Goal: Transaction & Acquisition: Download file/media

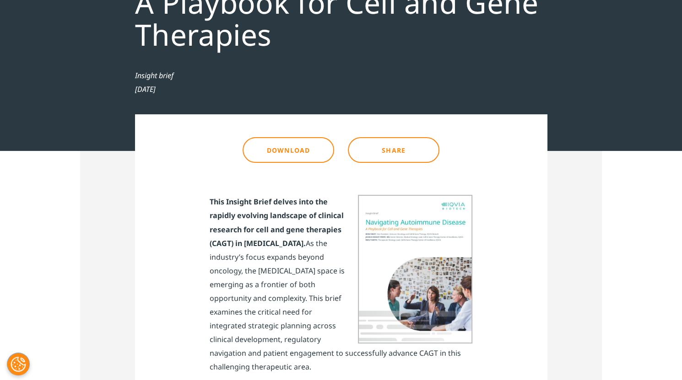
click at [285, 153] on link "Download" at bounding box center [289, 150] width 92 height 26
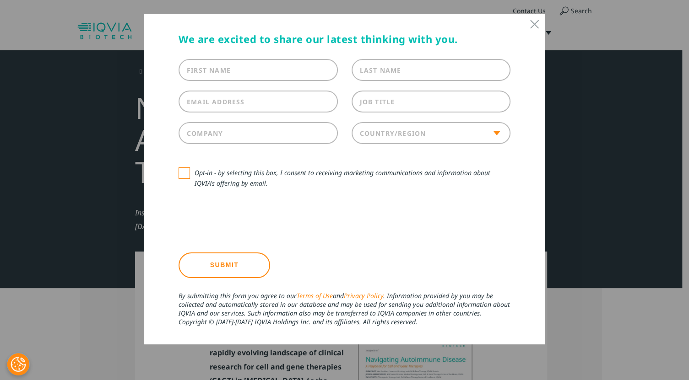
click at [244, 70] on input "First Name" at bounding box center [258, 70] width 159 height 22
type input "[PERSON_NAME]"
click at [373, 71] on label "Last Name" at bounding box center [381, 70] width 42 height 9
click at [373, 71] on input "Last Name" at bounding box center [431, 70] width 159 height 22
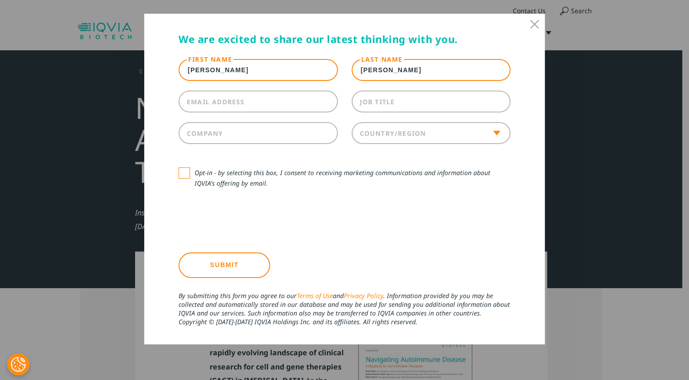
type input "[PERSON_NAME]"
click at [267, 103] on input "Email Address" at bounding box center [258, 102] width 159 height 22
type input "[EMAIL_ADDRESS][DOMAIN_NAME]"
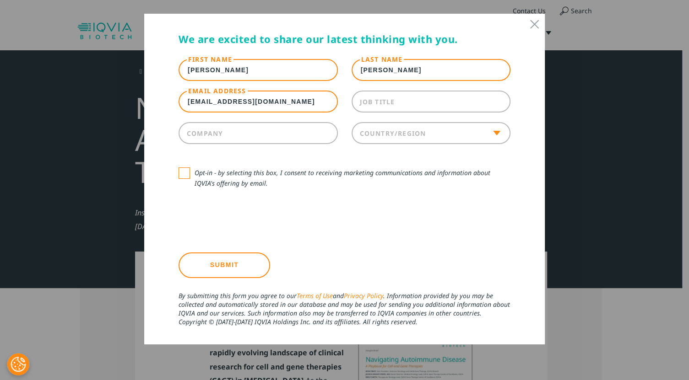
type input "IDI911004UC5"
select select "[GEOGRAPHIC_DATA]"
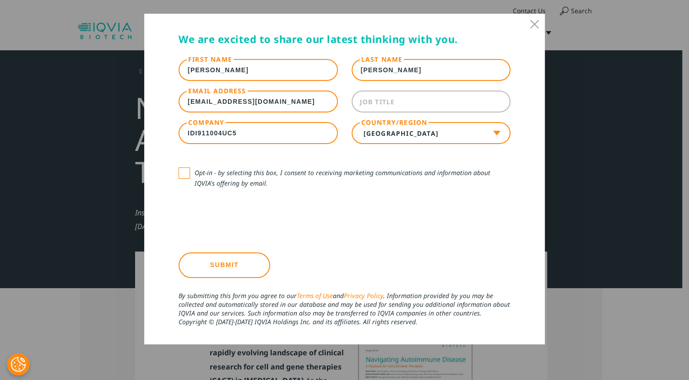
click at [415, 106] on input "Job Title" at bounding box center [431, 102] width 159 height 22
type input "marketing"
click at [249, 138] on input "IDI911004UC5" at bounding box center [258, 133] width 159 height 22
type input "I"
type input "werfen"
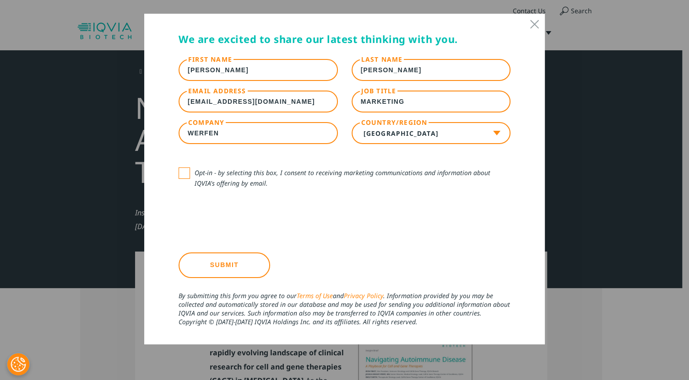
click at [433, 219] on div at bounding box center [345, 216] width 332 height 36
click at [247, 268] on input "Submit" at bounding box center [225, 266] width 92 height 26
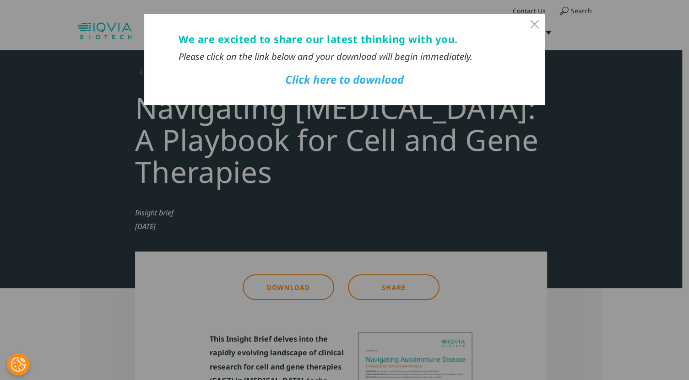
click at [372, 78] on link "Click here to download" at bounding box center [344, 79] width 119 height 15
click at [536, 26] on div at bounding box center [534, 23] width 11 height 11
